Goal: Navigation & Orientation: Find specific page/section

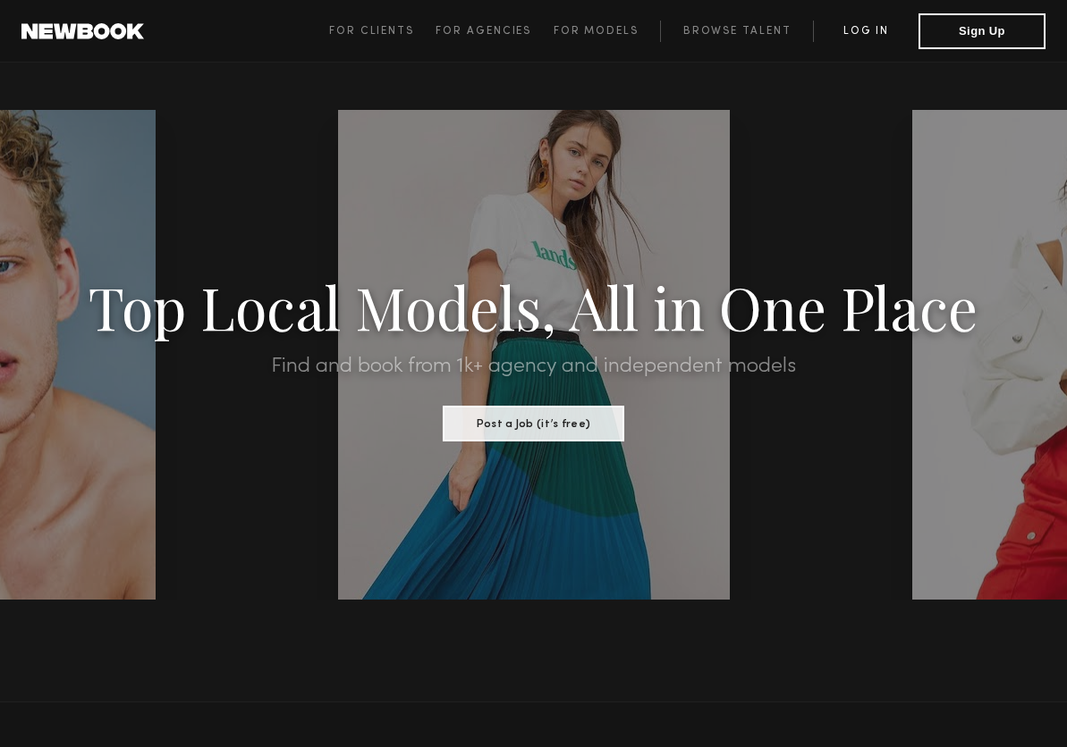
click at [856, 37] on link "Log in" at bounding box center [865, 31] width 105 height 21
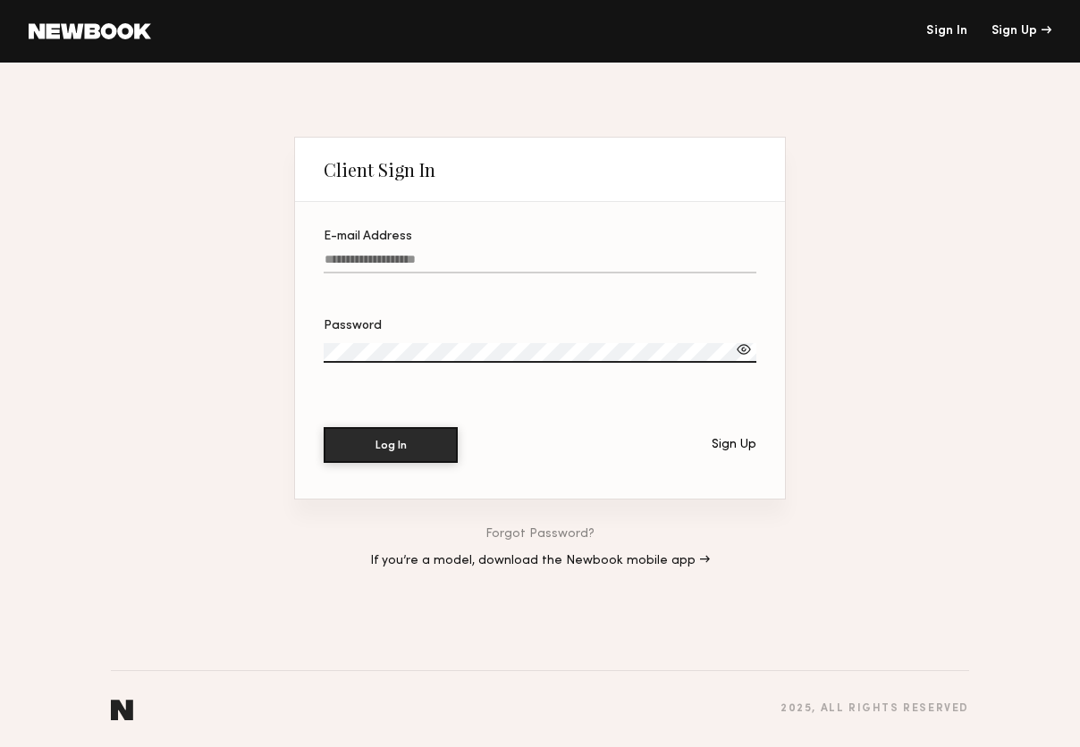
type input "**********"
click at [391, 445] on button "Log In" at bounding box center [391, 445] width 134 height 36
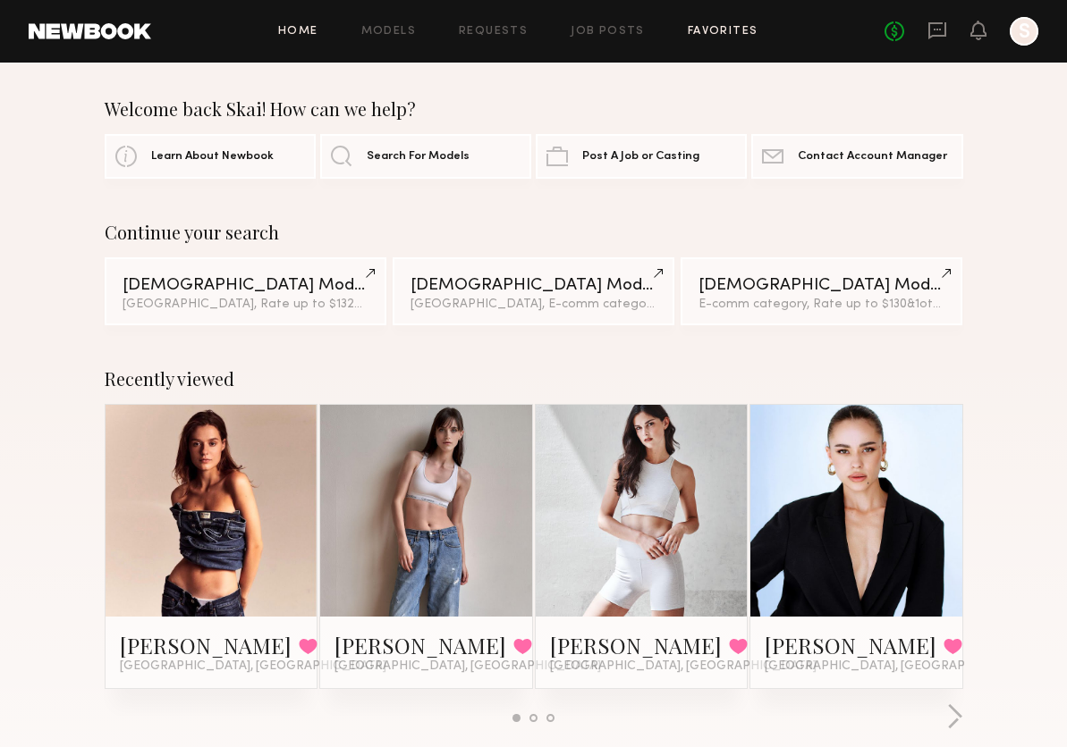
click at [704, 34] on link "Favorites" at bounding box center [723, 32] width 71 height 12
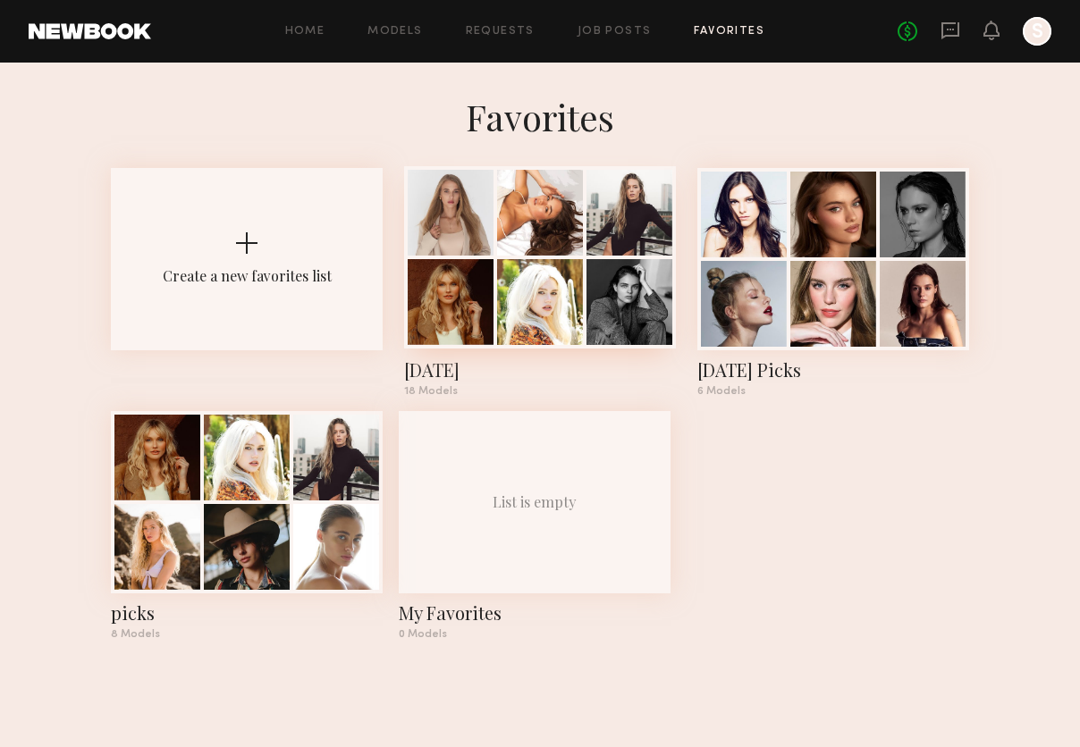
click at [561, 279] on div at bounding box center [540, 302] width 86 height 86
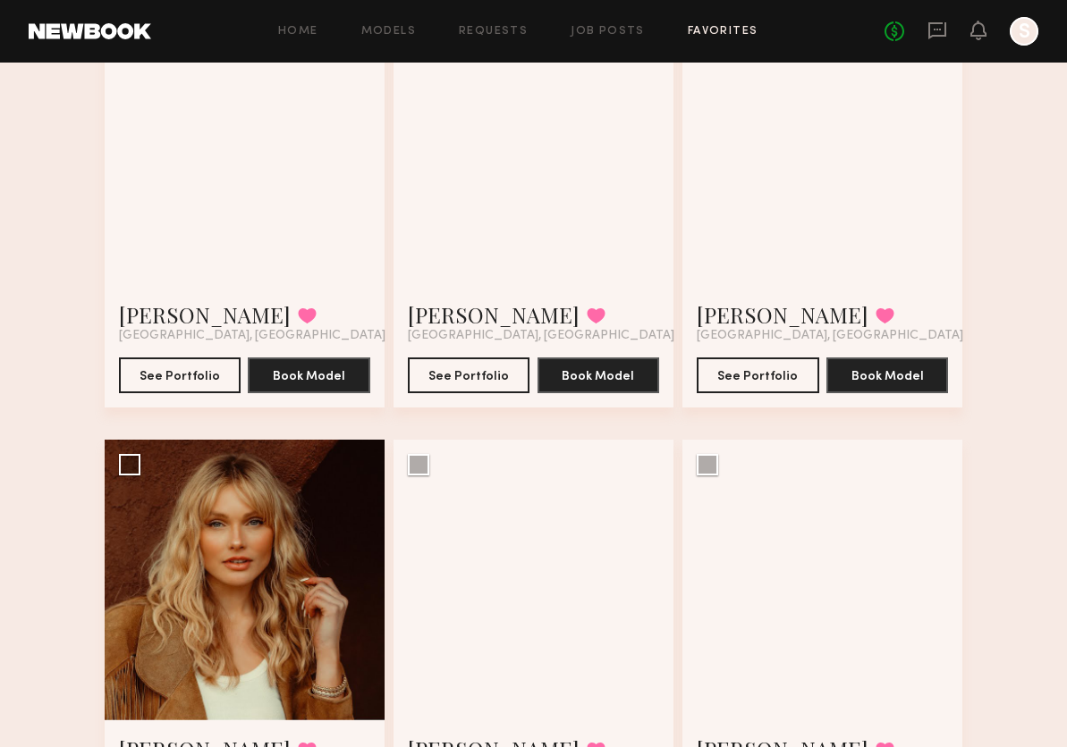
scroll to position [375, 0]
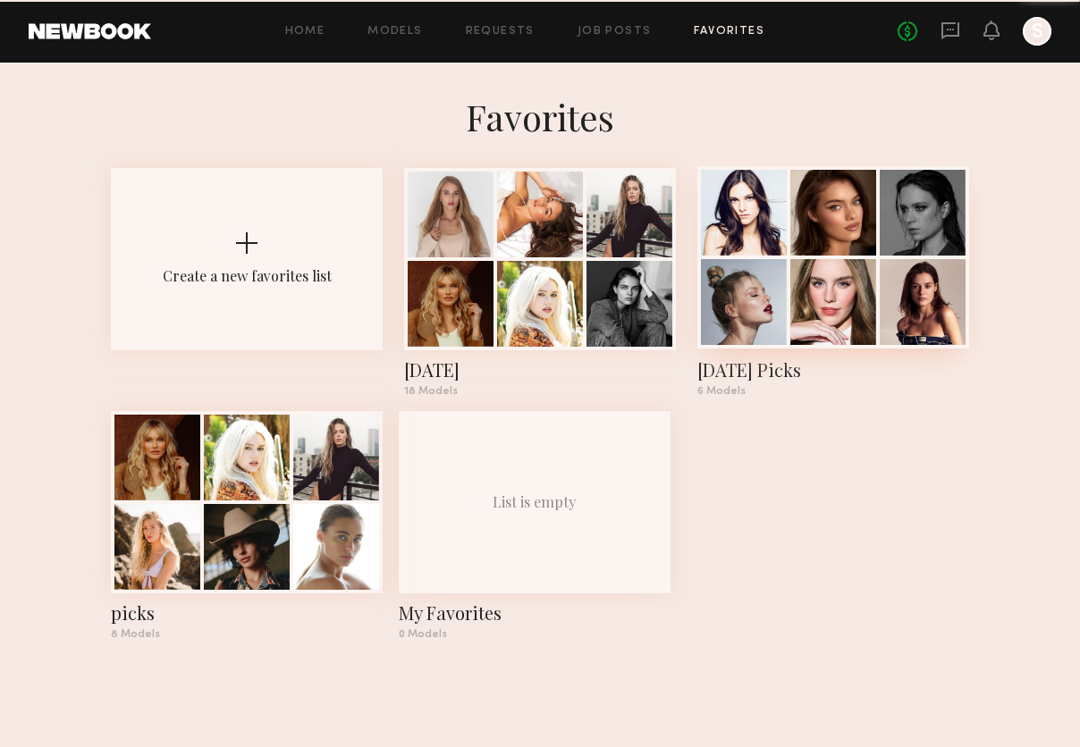
click at [912, 270] on div at bounding box center [923, 302] width 86 height 86
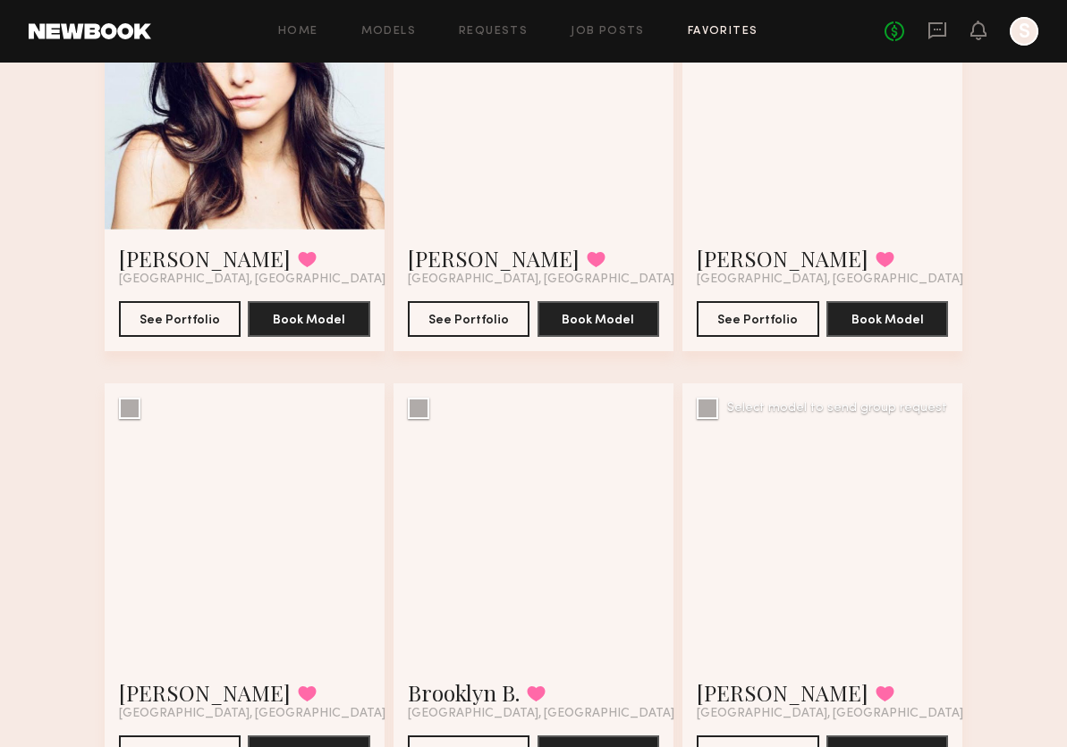
scroll to position [358, 0]
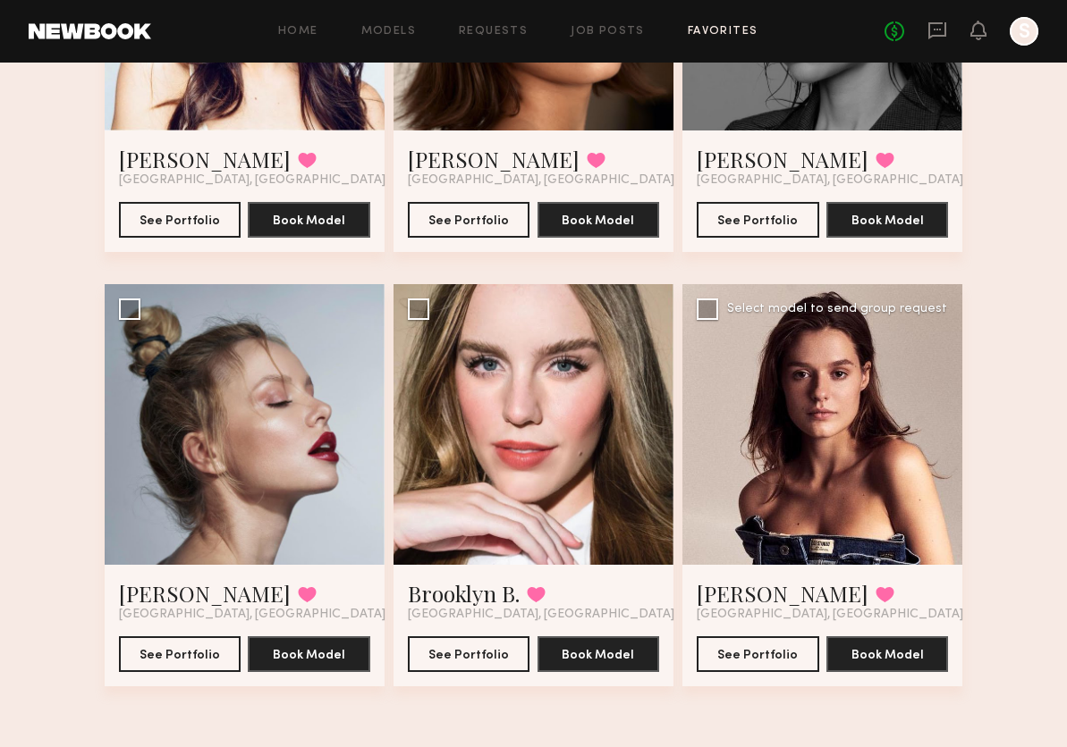
click at [837, 415] on div at bounding box center [822, 424] width 280 height 280
click at [796, 650] on button "See Portfolio" at bounding box center [757, 654] width 122 height 36
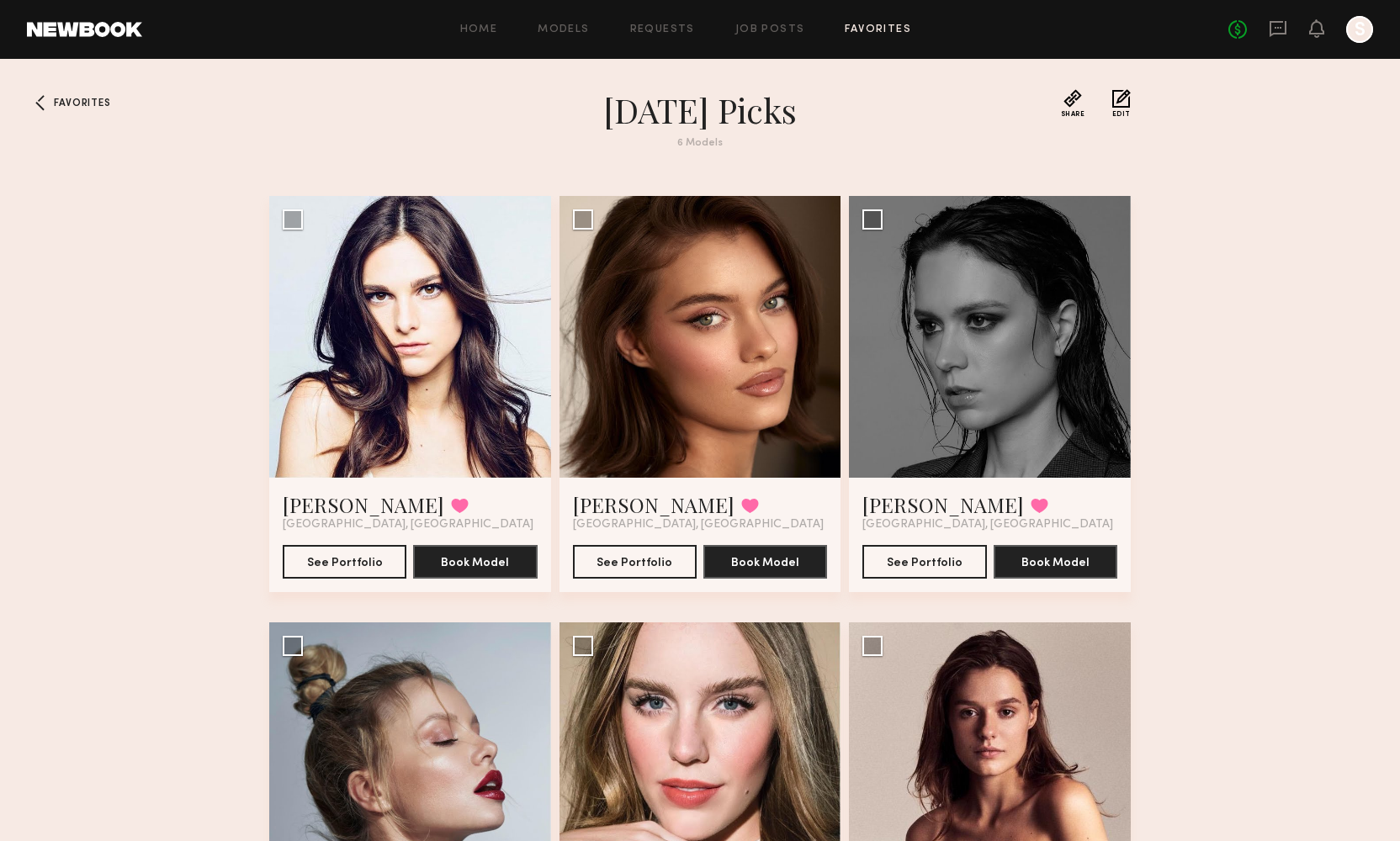
scroll to position [234, 0]
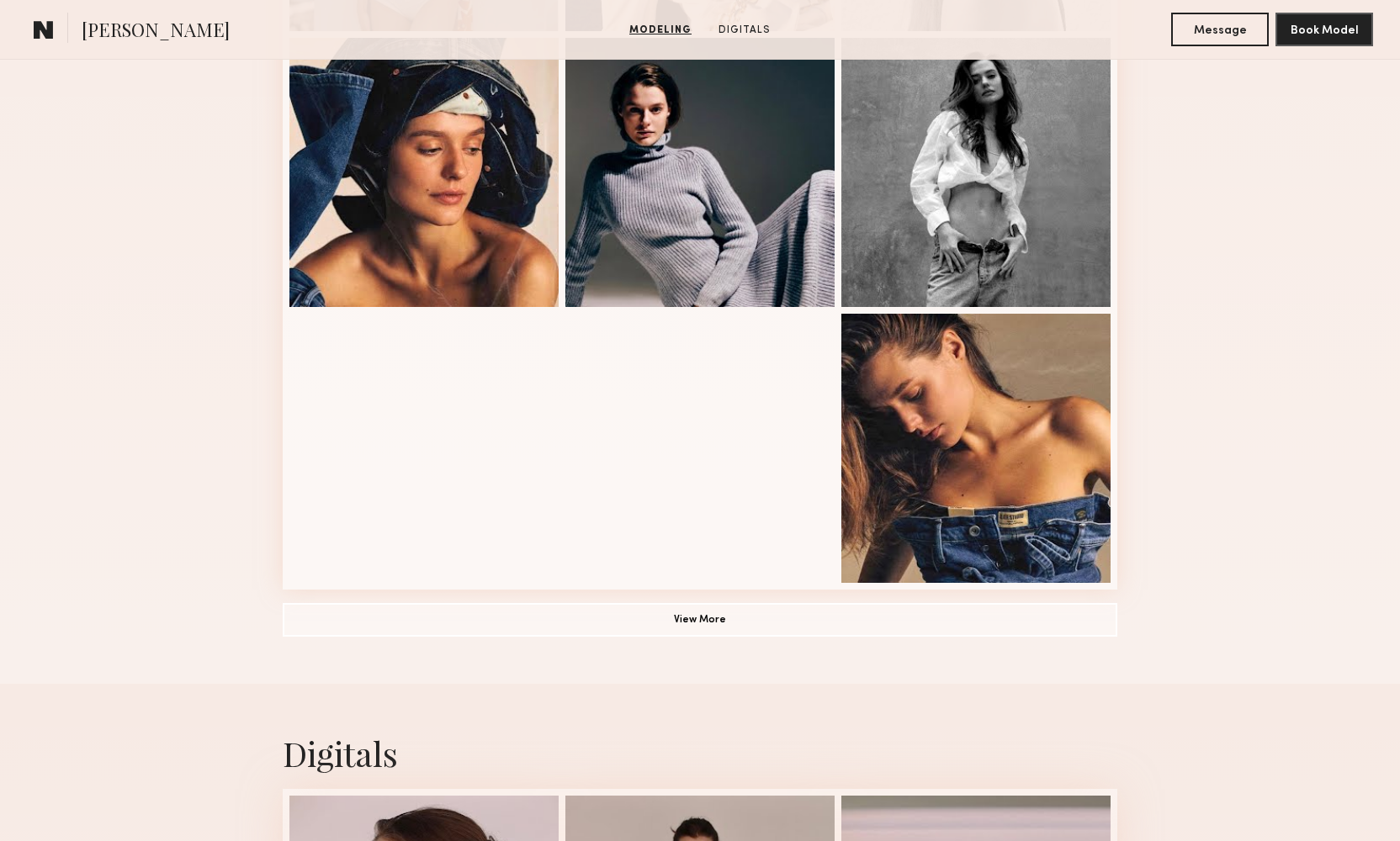
scroll to position [1149, 0]
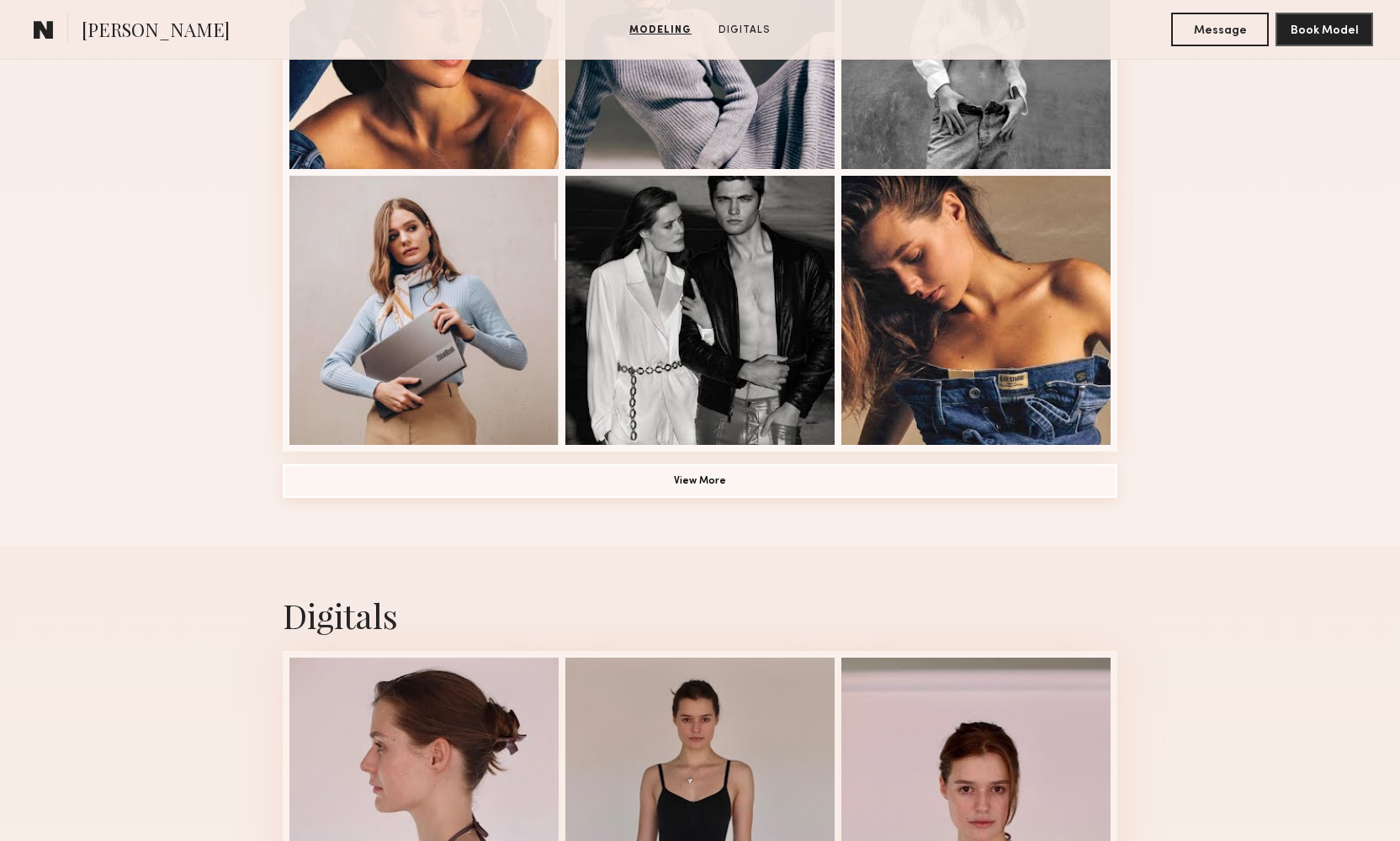
click at [804, 487] on button "View More" at bounding box center [699, 482] width 835 height 34
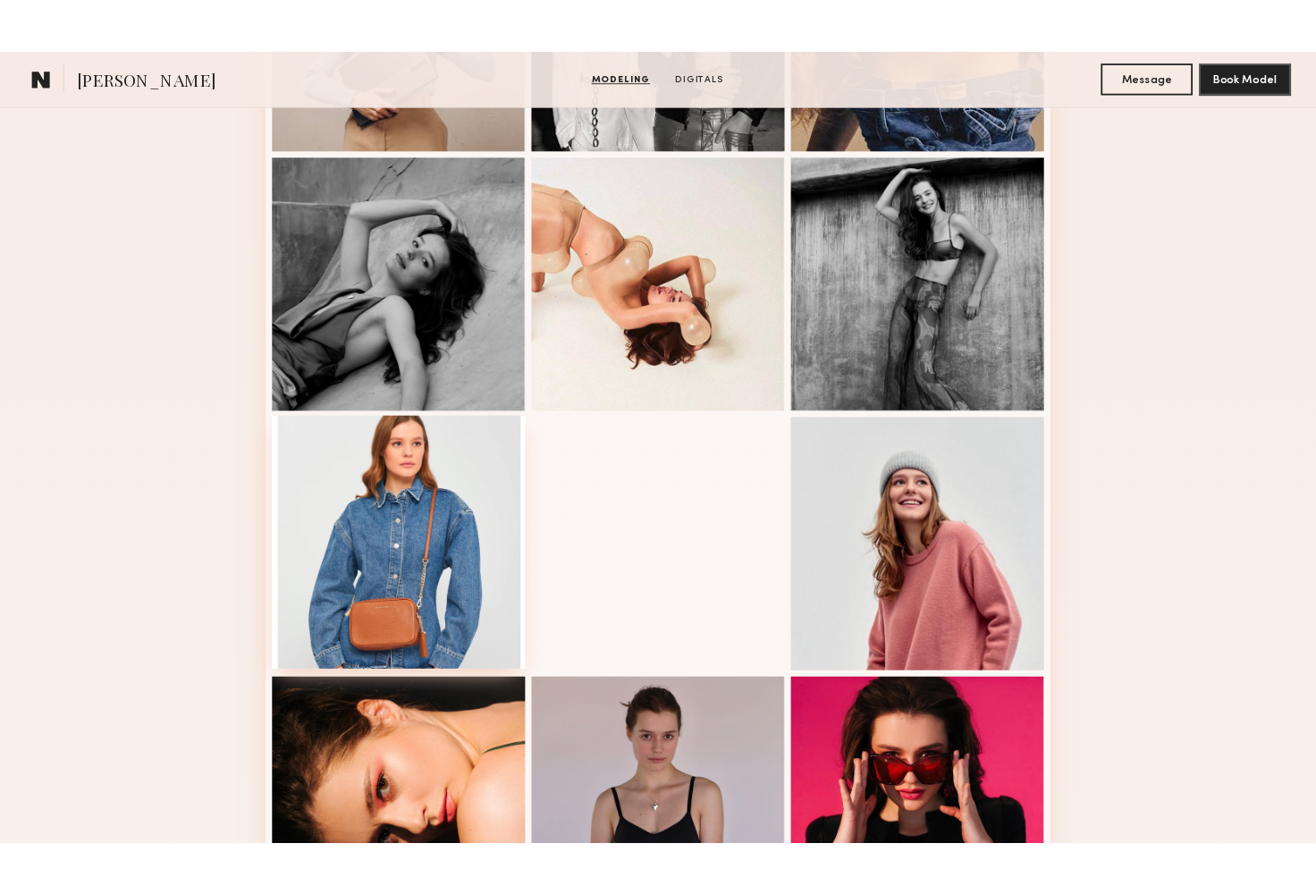
scroll to position [1770, 0]
